Goal: Check status: Check status

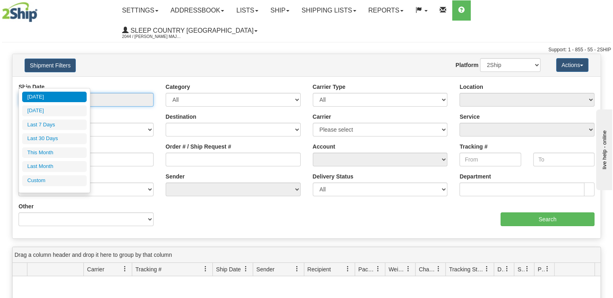
click at [107, 93] on input "From [DATE] To [DATE]" at bounding box center [86, 100] width 135 height 14
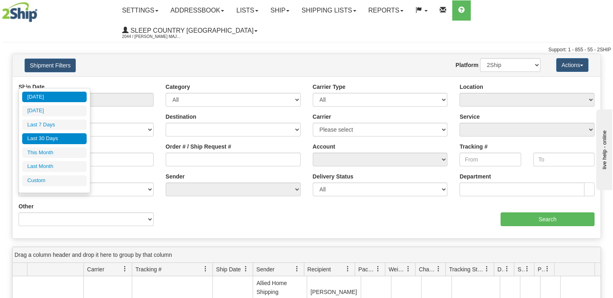
click at [69, 141] on li "Last 30 Days" at bounding box center [54, 138] width 65 height 11
type input "From [DATE] To [DATE]"
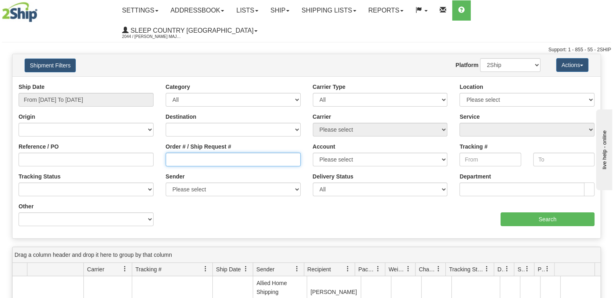
click at [215, 152] on input "Order # / Ship Request #" at bounding box center [233, 159] width 135 height 14
paste input "9002I124717"
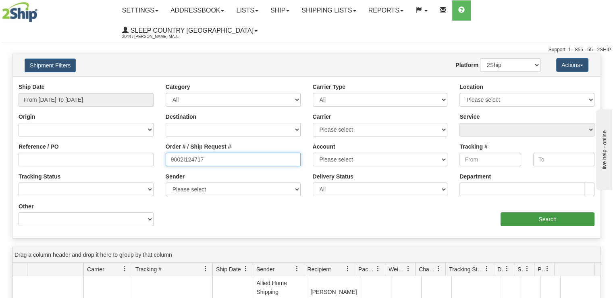
type input "9002I124717"
click at [527, 212] on input "Search" at bounding box center [548, 219] width 94 height 14
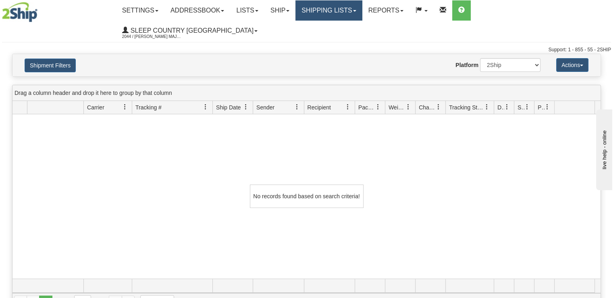
click at [362, 15] on link "Shipping lists" at bounding box center [329, 10] width 67 height 20
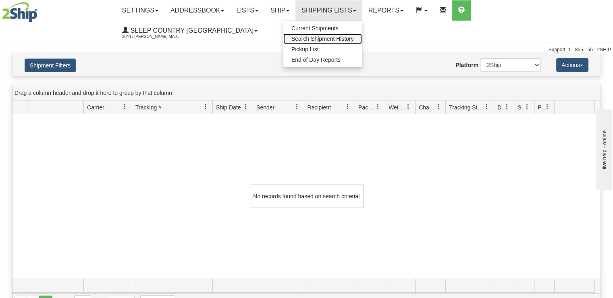
click at [354, 38] on span "Search Shipment History" at bounding box center [323, 38] width 63 height 6
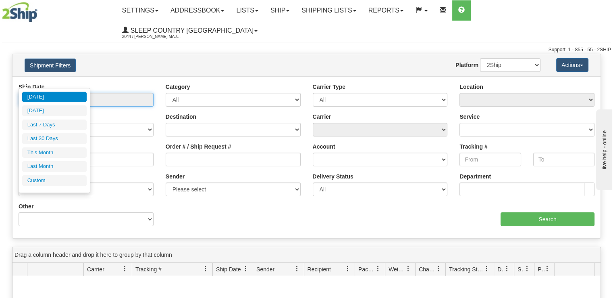
click at [92, 93] on input "From [DATE] To [DATE]" at bounding box center [86, 100] width 135 height 14
click at [72, 138] on li "Last 30 Days" at bounding box center [54, 138] width 65 height 11
type input "From [DATE] To [DATE]"
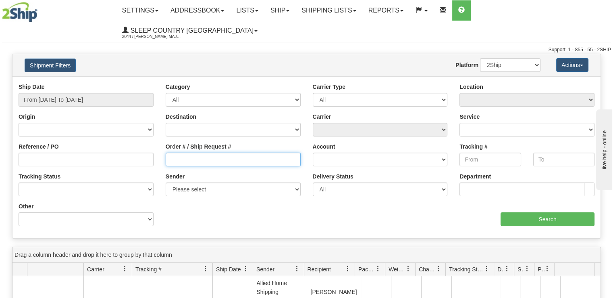
click at [219, 152] on input "Order # / Ship Request #" at bounding box center [233, 159] width 135 height 14
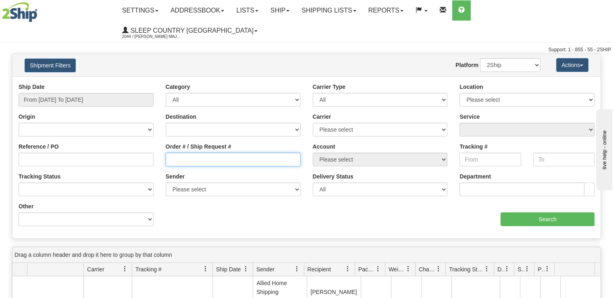
paste input "9002I124717"
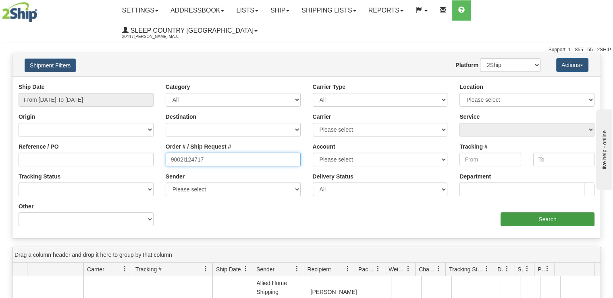
type input "9002I124717"
click at [546, 212] on input "Search" at bounding box center [548, 219] width 94 height 14
